Goal: Task Accomplishment & Management: Manage account settings

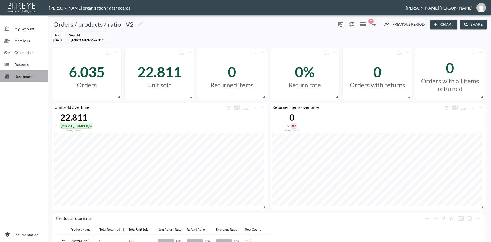
click at [25, 76] on span "Dashboards" at bounding box center [28, 76] width 29 height 6
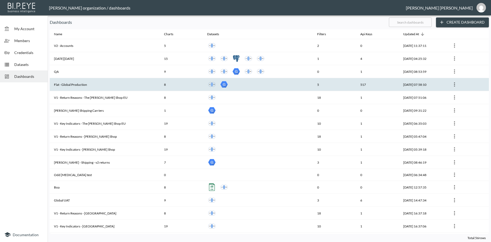
click at [81, 85] on th "Flat - Global Production" at bounding box center [105, 84] width 110 height 13
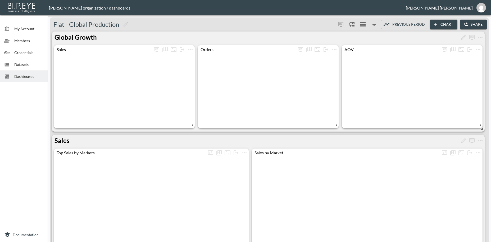
click at [477, 24] on button "Share" at bounding box center [473, 25] width 27 height 10
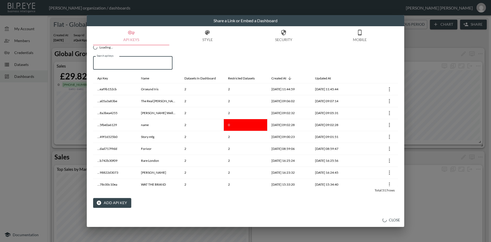
click at [133, 67] on input "Search api keys" at bounding box center [132, 62] width 79 height 13
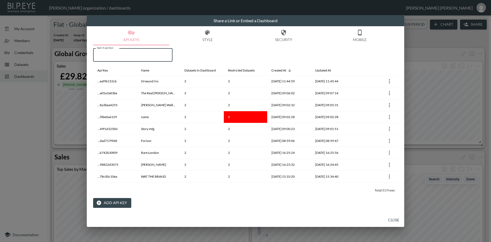
paste input "ELHO FREESTYLE"
type input "ELHO FREESTYLE"
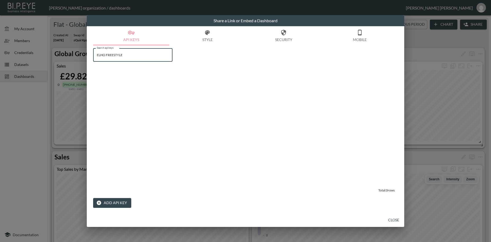
drag, startPoint x: 133, startPoint y: 55, endPoint x: 83, endPoint y: 48, distance: 50.1
click at [93, 48] on input "ELHO FREESTYLE" at bounding box center [132, 54] width 79 height 13
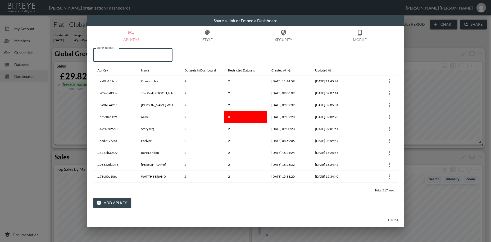
click at [116, 204] on button "Add API Key" at bounding box center [112, 203] width 38 height 10
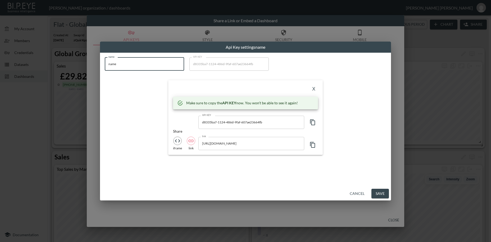
drag, startPoint x: 127, startPoint y: 64, endPoint x: 81, endPoint y: 59, distance: 45.7
click at [105, 59] on input "name" at bounding box center [144, 63] width 79 height 13
paste input "ELHO FREESTYLE"
type input "ELHO FREESTYLE"
click at [314, 123] on icon "button" at bounding box center [312, 122] width 6 height 6
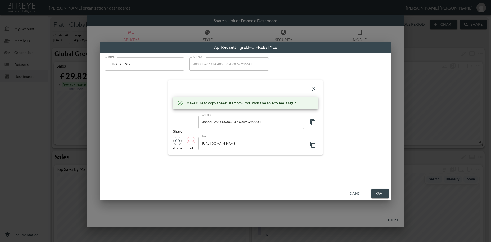
click at [311, 88] on button "X" at bounding box center [313, 89] width 8 height 8
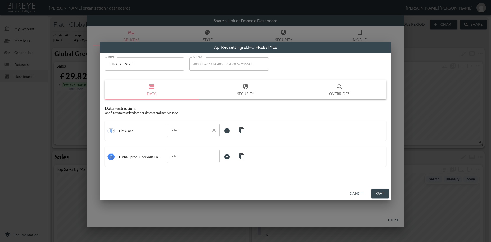
click at [179, 130] on input "Filter" at bounding box center [189, 130] width 40 height 8
click at [175, 142] on span "swapId" at bounding box center [193, 142] width 44 height 5
type input "swapId"
click at [228, 129] on body "BI.P.EYE, Interactive Analytics Dashboards - app [PERSON_NAME] organization / d…" at bounding box center [245, 121] width 491 height 242
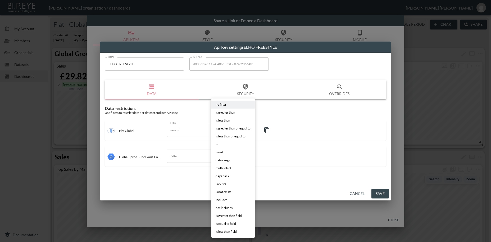
click at [219, 144] on li "is" at bounding box center [232, 144] width 43 height 8
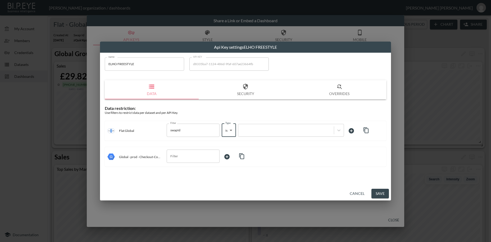
type input "is"
click at [261, 130] on div at bounding box center [286, 129] width 90 height 5
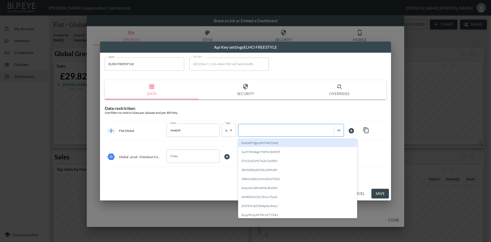
paste input "eCNqmUxzwjssWMp7eY0w"
type input "eCNqmUxzwjssWMp7eY0w"
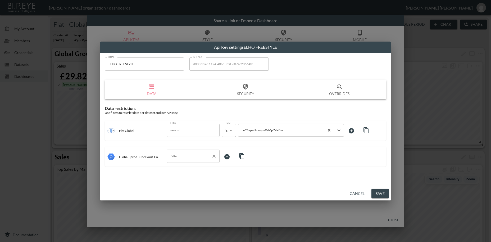
click at [175, 157] on input "Filter" at bounding box center [189, 156] width 40 height 8
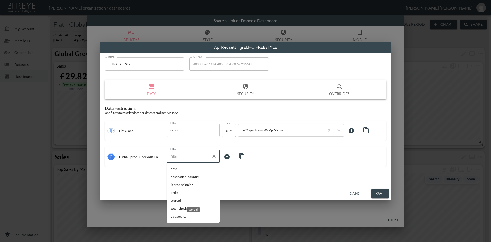
click at [176, 200] on span "storeId" at bounding box center [193, 200] width 44 height 5
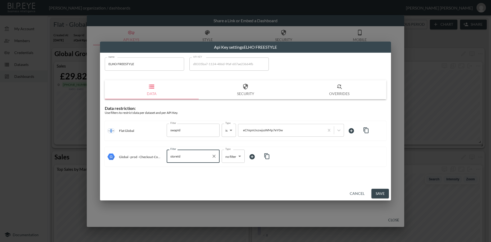
type input "storeId"
click at [227, 154] on body "BI.P.EYE, Interactive Analytics Dashboards - app [PERSON_NAME] organization / d…" at bounding box center [245, 121] width 491 height 242
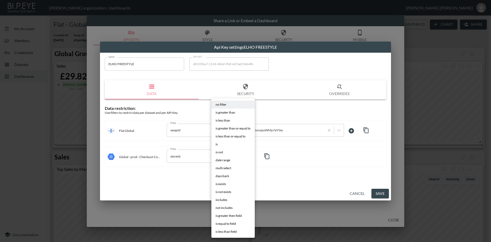
click at [219, 145] on li "is" at bounding box center [232, 144] width 43 height 8
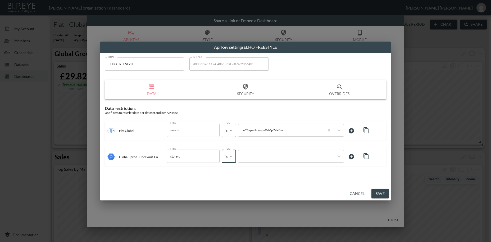
type input "is"
click at [254, 155] on div at bounding box center [286, 156] width 90 height 5
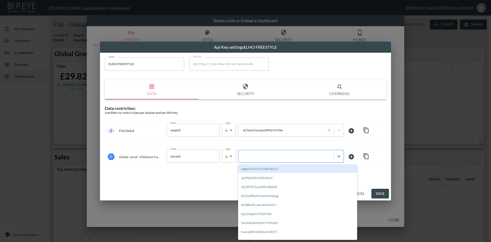
paste input "eCNqmUxzwjssWMp7eY0w"
type input "eCNqmUxzwjssWMp7eY0w"
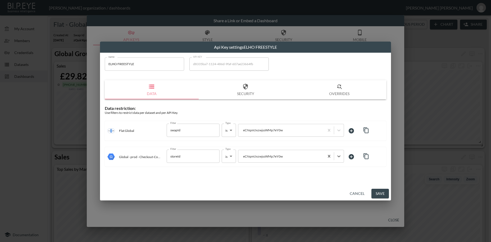
click at [378, 194] on button "Save" at bounding box center [379, 193] width 17 height 10
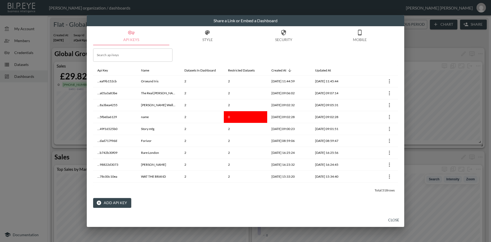
click at [119, 55] on input "Search api keys" at bounding box center [132, 54] width 79 height 13
paste input "ELHO FREESTYLE"
type input "ELHO FREESTYLE"
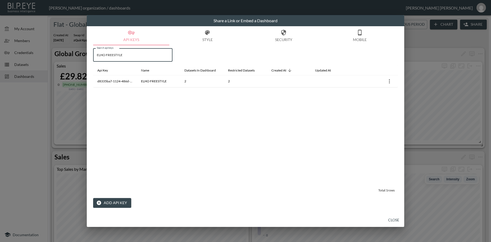
drag, startPoint x: 134, startPoint y: 54, endPoint x: 80, endPoint y: 48, distance: 53.7
click at [93, 48] on input "ELHO FREESTYLE" at bounding box center [132, 54] width 79 height 13
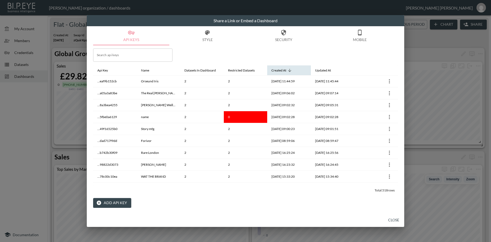
click at [290, 70] on icon at bounding box center [289, 70] width 5 height 5
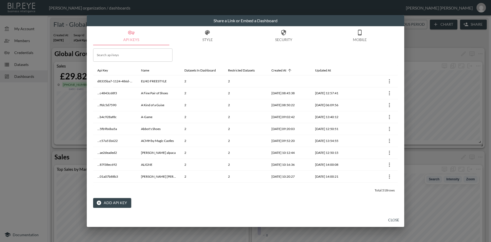
click at [114, 201] on button "Add API Key" at bounding box center [112, 203] width 38 height 10
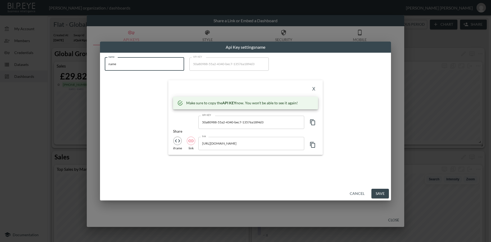
drag, startPoint x: 103, startPoint y: 63, endPoint x: 94, endPoint y: 63, distance: 8.2
click at [105, 63] on input "name" at bounding box center [144, 63] width 79 height 13
paste input "Swaine Group Ltd"
type input "Swaine Group Ltd"
click at [313, 123] on icon "button" at bounding box center [312, 122] width 6 height 6
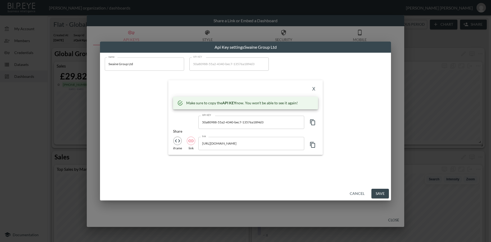
click at [317, 89] on button "X" at bounding box center [313, 89] width 8 height 8
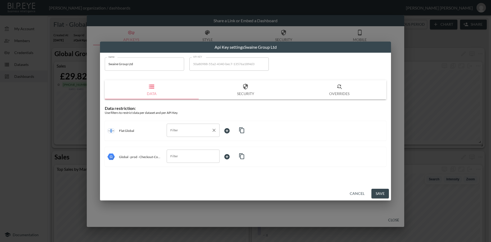
click at [183, 131] on input "Filter" at bounding box center [189, 130] width 40 height 8
click at [179, 142] on span "swapId" at bounding box center [193, 142] width 44 height 5
type input "swapId"
click at [229, 130] on body "BI.P.EYE, Interactive Analytics Dashboards - app [PERSON_NAME] organization / d…" at bounding box center [245, 121] width 491 height 242
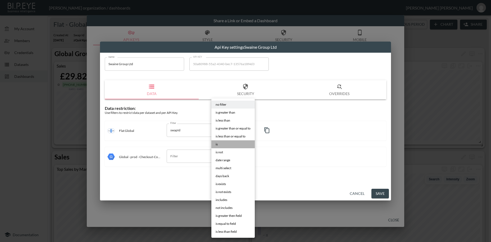
click at [218, 144] on li "is" at bounding box center [232, 144] width 43 height 8
type input "is"
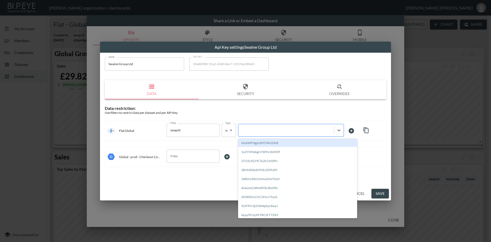
click at [251, 129] on div at bounding box center [286, 129] width 90 height 5
paste input "jmxMlBDmluF2uAT1yrfF"
type input "jmxMlBDmluF2uAT1yrfF"
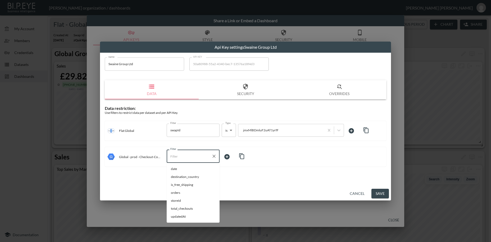
click at [186, 156] on input "Filter" at bounding box center [189, 156] width 40 height 8
click at [178, 200] on span "storeId" at bounding box center [193, 200] width 44 height 5
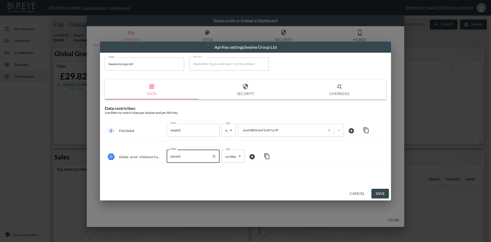
type input "storeId"
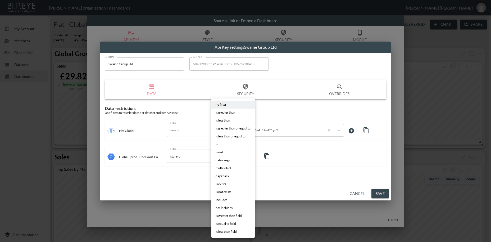
click at [228, 156] on body "BI.P.EYE, Interactive Analytics Dashboards - app [PERSON_NAME] organization / d…" at bounding box center [245, 121] width 491 height 242
click at [216, 144] on span "is" at bounding box center [216, 144] width 2 height 5
type input "is"
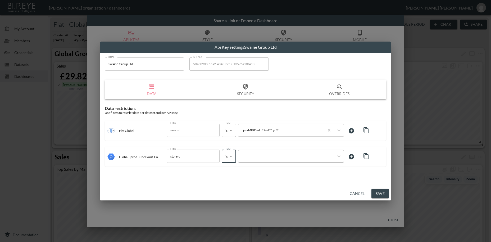
click at [258, 155] on div at bounding box center [286, 156] width 90 height 5
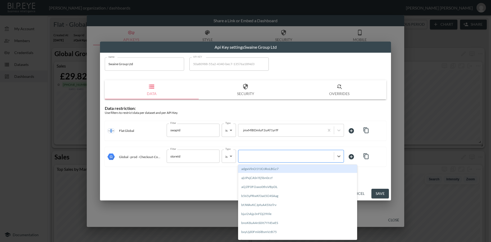
paste input "jmxMlBDmluF2uAT1yrfF"
type input "jmxMlBDmluF2uAT1yrfF"
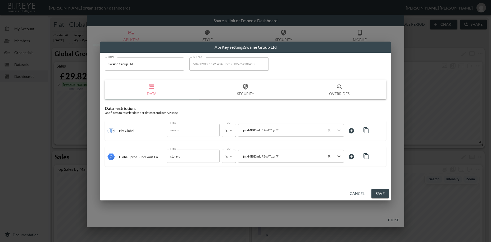
click at [379, 194] on button "Save" at bounding box center [379, 193] width 17 height 10
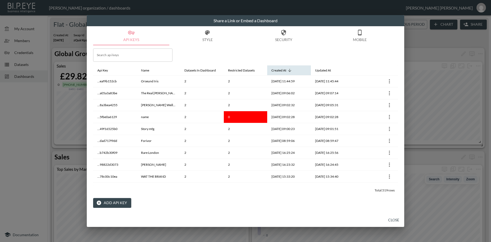
click at [289, 70] on icon at bounding box center [289, 70] width 5 height 5
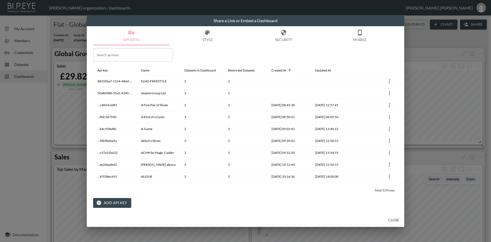
click at [115, 202] on button "Add API Key" at bounding box center [112, 203] width 38 height 10
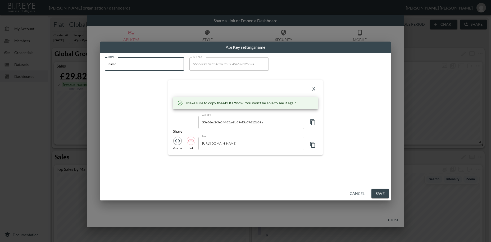
drag, startPoint x: 125, startPoint y: 62, endPoint x: 101, endPoint y: 61, distance: 23.6
click at [105, 61] on input "name" at bounding box center [144, 63] width 79 height 13
paste input "Chance Running"
type input "Chance Running"
click at [313, 123] on icon "button" at bounding box center [312, 122] width 6 height 6
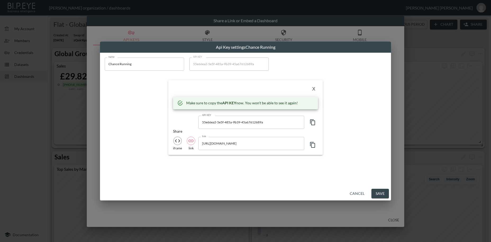
click at [313, 123] on icon "button" at bounding box center [312, 122] width 6 height 6
click at [314, 88] on button "X" at bounding box center [313, 89] width 8 height 8
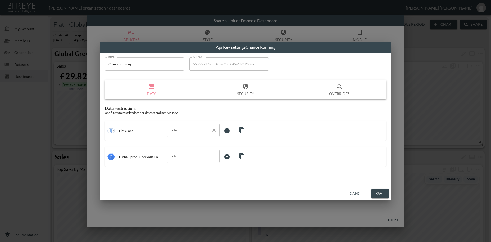
click at [181, 128] on input "Filter" at bounding box center [189, 130] width 40 height 8
click at [178, 143] on span "swapId" at bounding box center [193, 142] width 44 height 5
type input "swapId"
click at [227, 131] on body "BI.P.EYE, Interactive Analytics Dashboards - app [PERSON_NAME] organization / d…" at bounding box center [245, 121] width 491 height 242
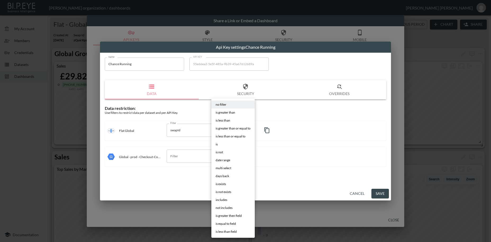
click at [219, 144] on li "is" at bounding box center [232, 144] width 43 height 8
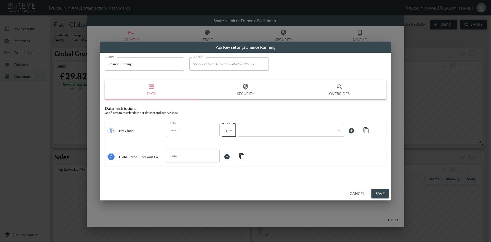
type input "is"
click at [255, 129] on div at bounding box center [286, 129] width 90 height 5
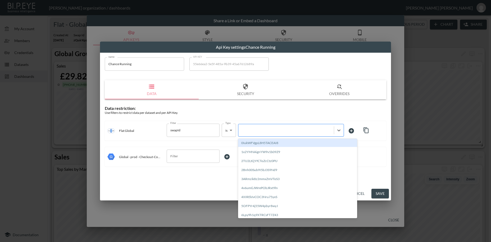
paste input "kk2gmnsdslZMijYQ45cL"
type input "kk2gmnsdslZMijYQ45cL"
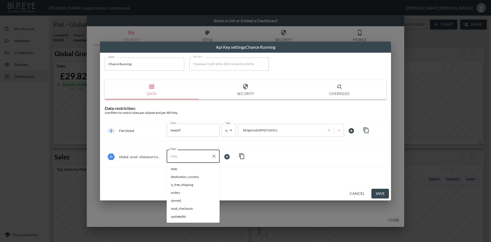
click at [184, 159] on input "Filter" at bounding box center [189, 156] width 40 height 8
click at [178, 200] on span "storeId" at bounding box center [193, 200] width 44 height 5
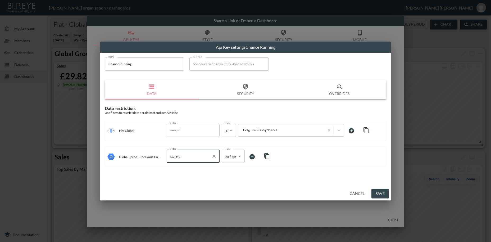
type input "storeId"
click at [227, 157] on body "BI.P.EYE, Interactive Analytics Dashboards - app [PERSON_NAME] organization / d…" at bounding box center [245, 121] width 491 height 242
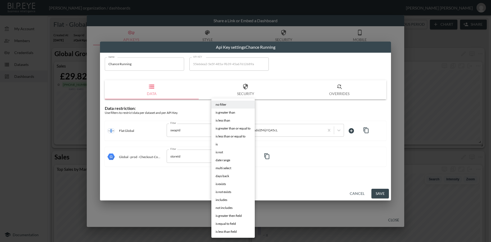
click at [218, 145] on li "is" at bounding box center [232, 144] width 43 height 8
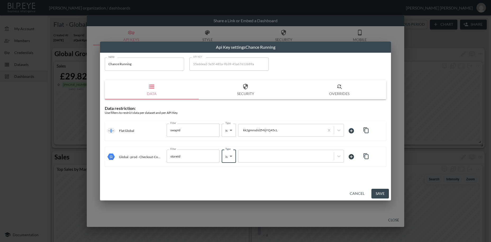
type input "is"
click at [244, 154] on div at bounding box center [286, 156] width 90 height 5
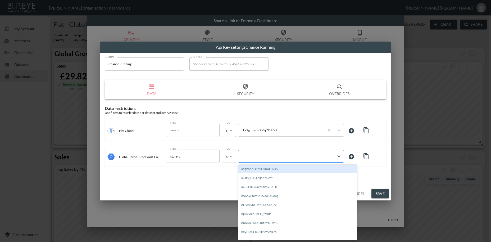
paste input "kk2gmnsdslZMijYQ45cL"
type input "kk2gmnsdslZMijYQ45cL"
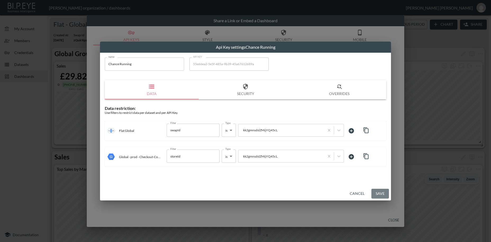
click at [383, 194] on button "Save" at bounding box center [379, 193] width 17 height 10
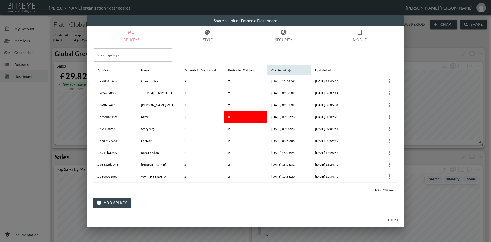
click at [290, 70] on icon at bounding box center [289, 70] width 5 height 5
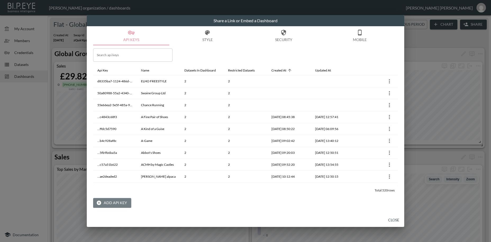
click at [124, 204] on button "Add API Key" at bounding box center [112, 203] width 38 height 10
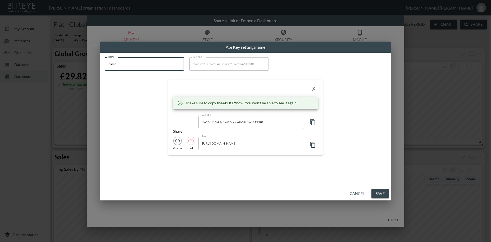
drag, startPoint x: 128, startPoint y: 66, endPoint x: 91, endPoint y: 60, distance: 36.9
click at [105, 60] on input "name" at bounding box center [144, 63] width 79 height 13
paste input "[DATE] Swimwear"
type input "[DATE] Swimwear"
click at [312, 121] on icon "button" at bounding box center [312, 122] width 6 height 6
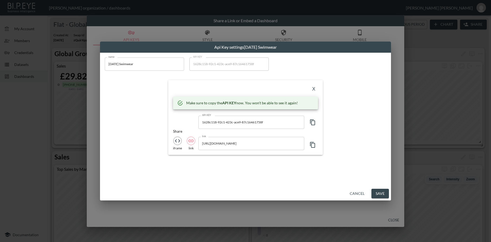
click at [312, 121] on icon "button" at bounding box center [312, 122] width 6 height 6
click at [312, 89] on button "X" at bounding box center [313, 89] width 8 height 8
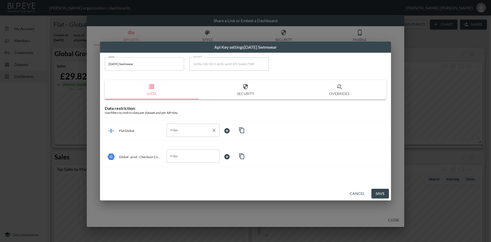
click at [179, 130] on input "Filter" at bounding box center [189, 130] width 40 height 8
click at [177, 143] on span "swapId" at bounding box center [193, 142] width 44 height 5
type input "swapId"
click at [229, 131] on body "BI.P.EYE, Interactive Analytics Dashboards - app [PERSON_NAME] organization / d…" at bounding box center [245, 121] width 491 height 242
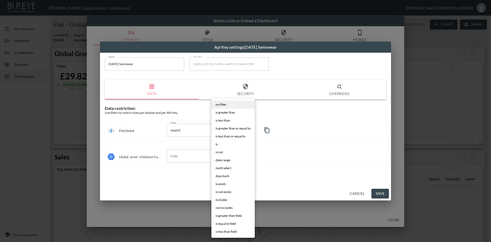
click at [218, 144] on li "is" at bounding box center [232, 144] width 43 height 8
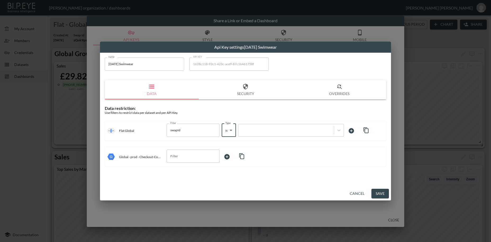
type input "is"
click at [255, 130] on div at bounding box center [286, 129] width 90 height 5
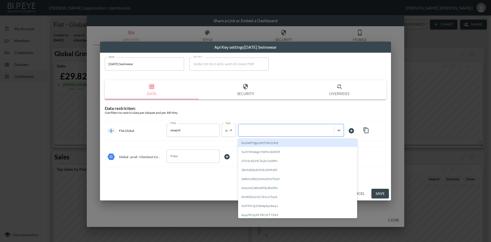
paste input "vfH2BFUXUTn5DabhVKMu"
type input "vfH2BFUXUTn5DabhVKMu"
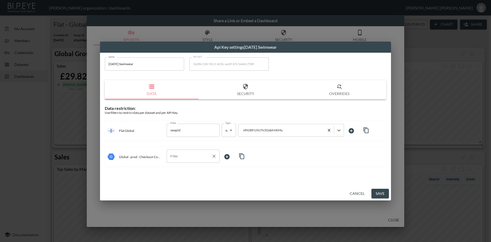
click at [183, 156] on input "Filter" at bounding box center [189, 156] width 40 height 8
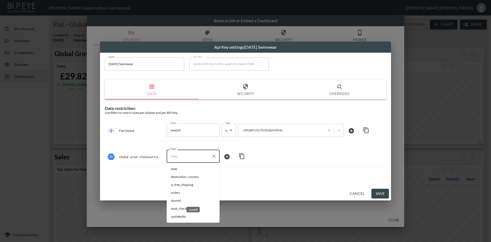
click at [180, 201] on span "storeId" at bounding box center [193, 200] width 44 height 5
type input "storeId"
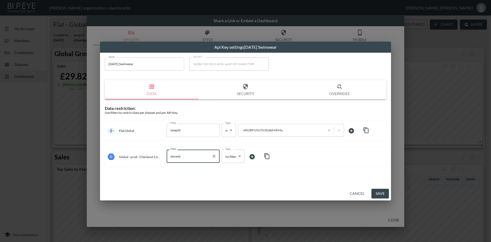
click at [228, 156] on body "BI.P.EYE, Interactive Analytics Dashboards - app [PERSON_NAME] organization / d…" at bounding box center [245, 121] width 491 height 242
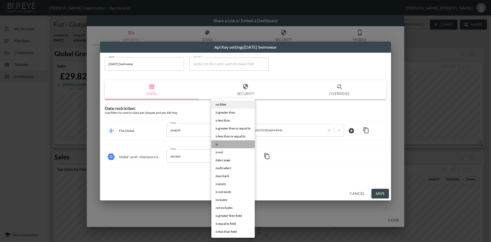
click at [220, 145] on li "is" at bounding box center [232, 144] width 43 height 8
type input "is"
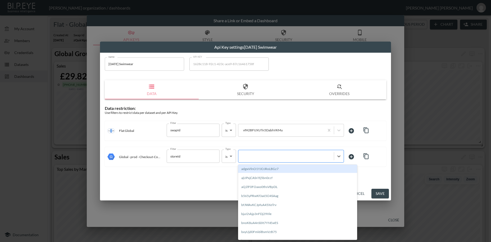
click at [245, 154] on div at bounding box center [286, 156] width 90 height 5
paste input "vfH2BFUXUTn5DabhVKMu"
type input "vfH2BFUXUTn5DabhVKMu"
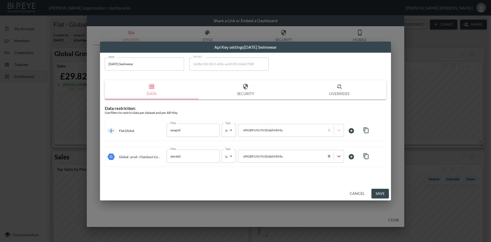
click at [381, 194] on button "Save" at bounding box center [379, 193] width 17 height 10
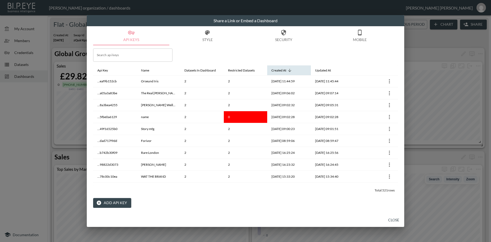
click at [289, 70] on icon at bounding box center [289, 70] width 5 height 5
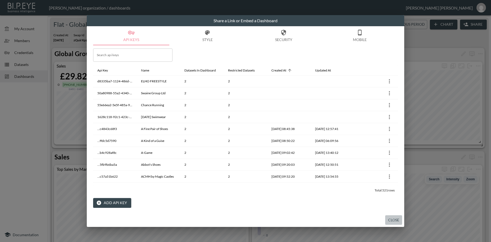
click at [393, 219] on button "Close" at bounding box center [393, 220] width 17 height 10
